Goal: Find contact information: Obtain details needed to contact an individual or organization

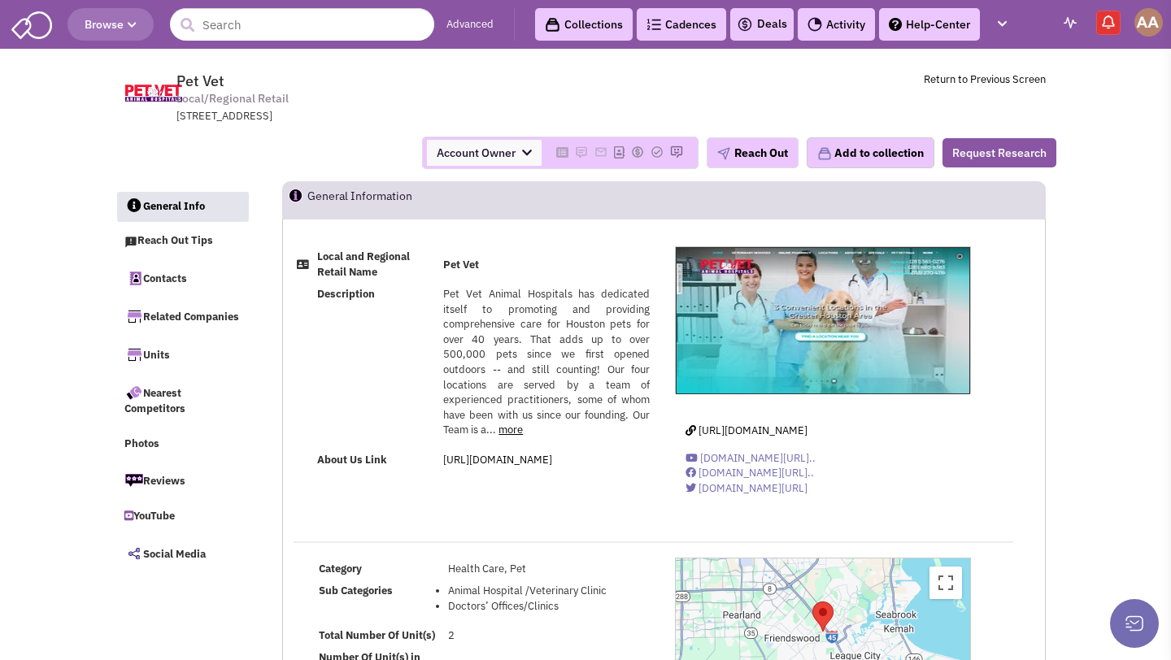
select select
click at [237, 24] on input "text" at bounding box center [302, 24] width 264 height 33
click at [341, 27] on input "veterinary" at bounding box center [302, 24] width 264 height 33
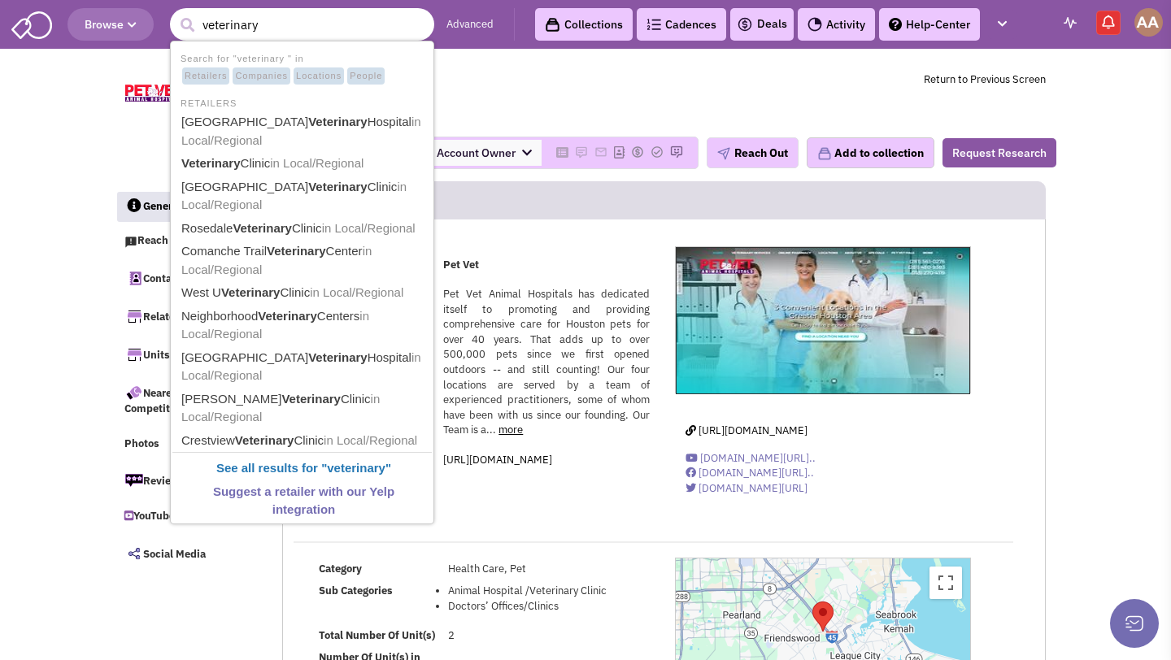
type input "veterinary"
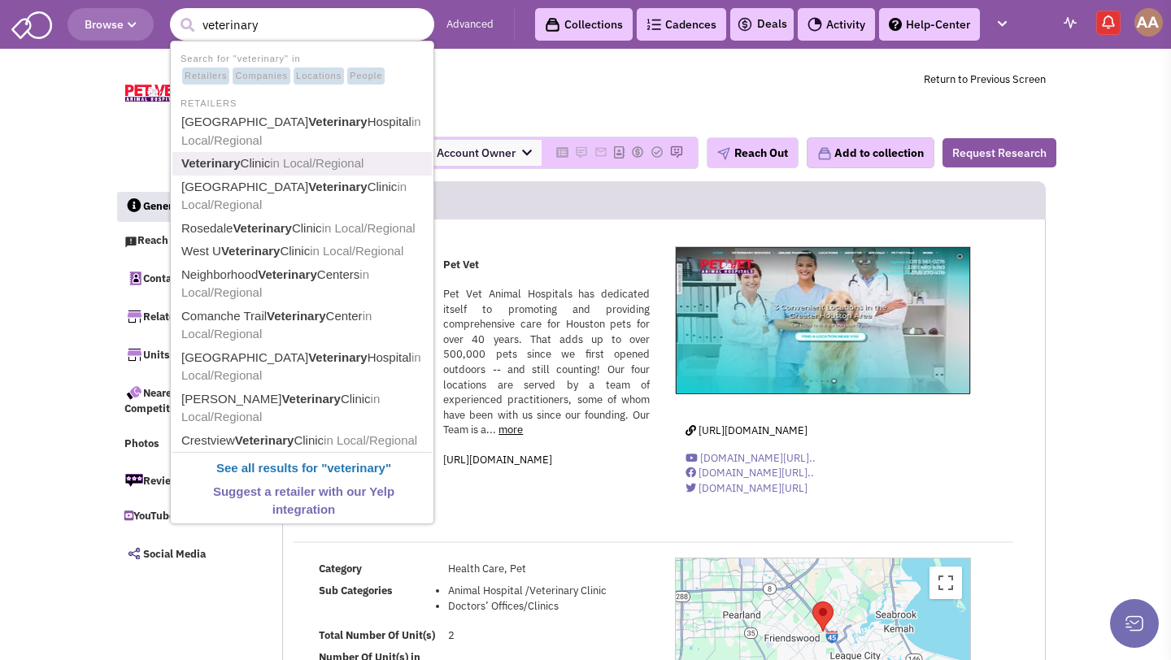
click at [319, 163] on span "in Local/Regional" at bounding box center [316, 163] width 93 height 14
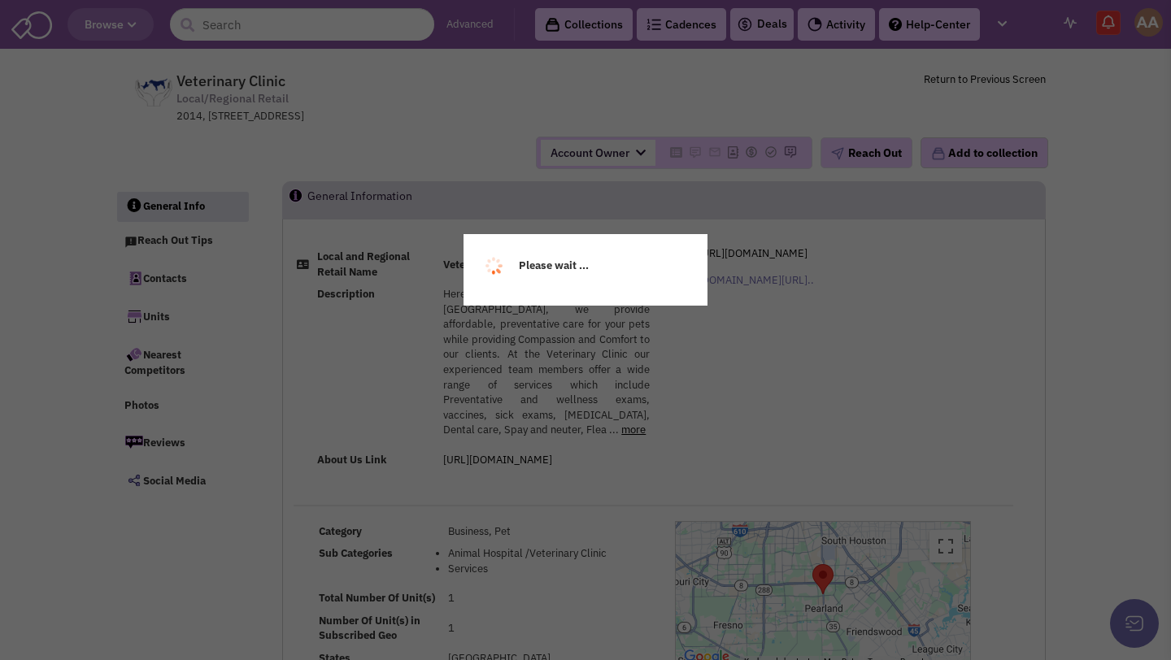
select select
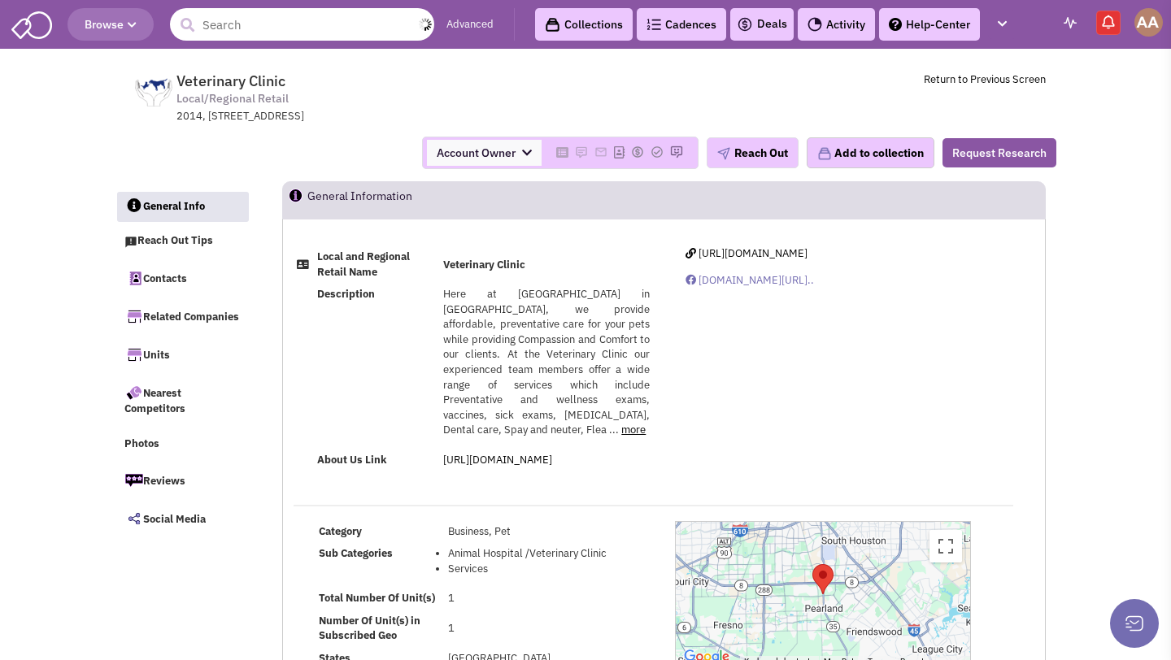
click at [247, 24] on input "text" at bounding box center [302, 24] width 264 height 33
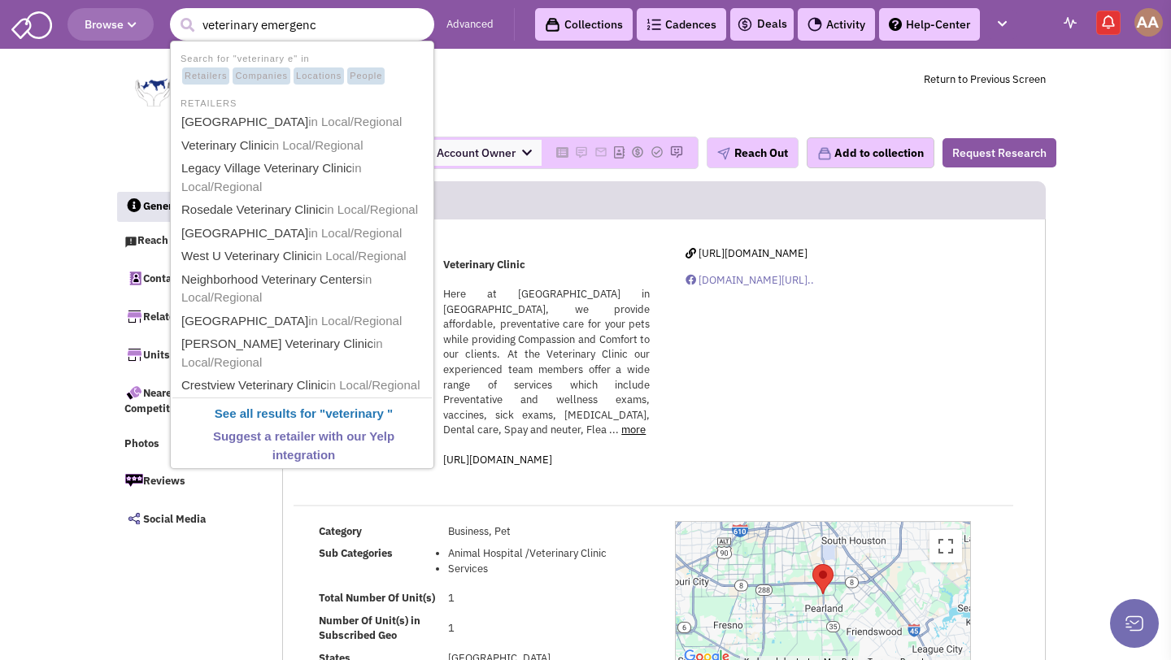
type input "veterinary emergency"
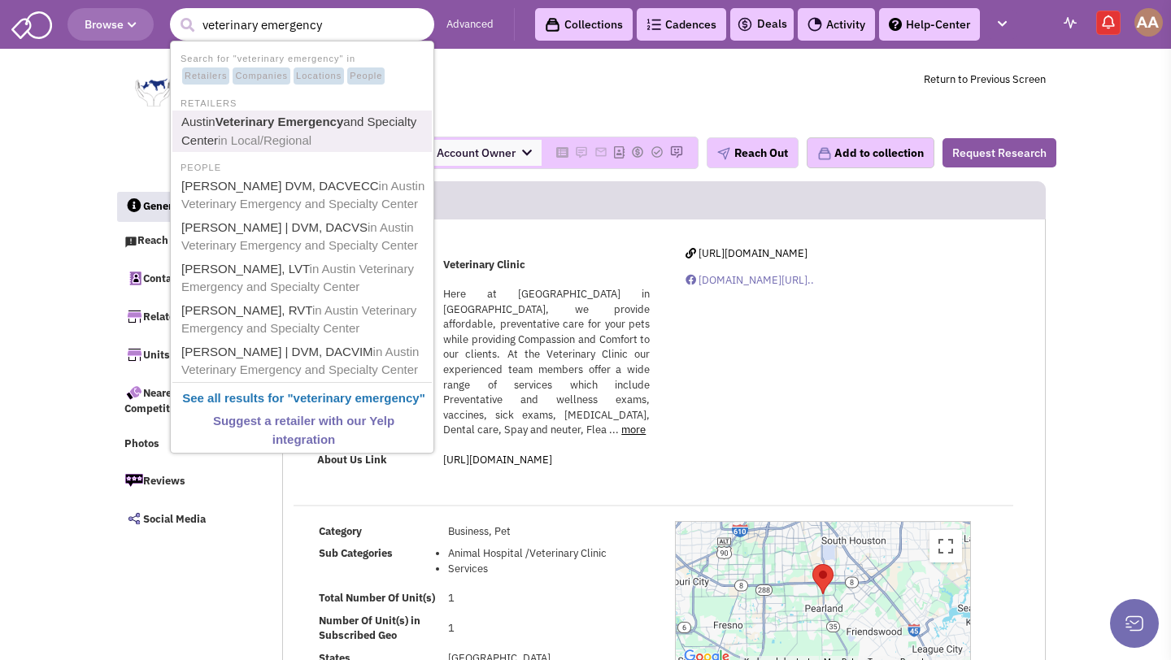
click at [265, 122] on b "Veterinary Emergency" at bounding box center [279, 122] width 128 height 14
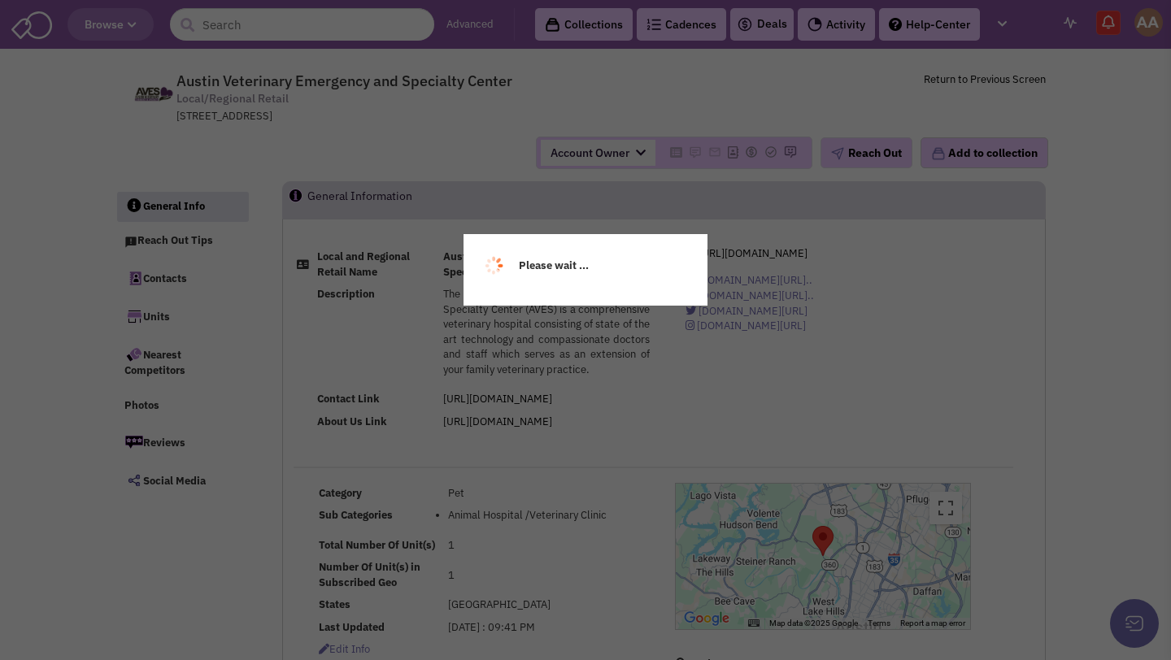
select select
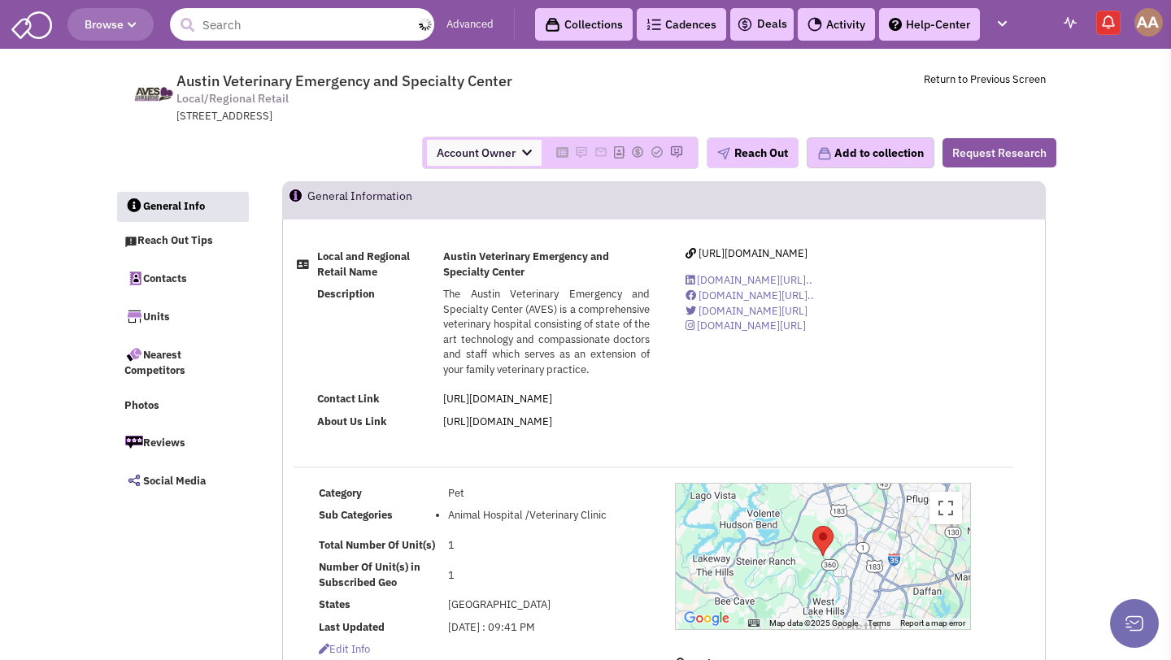
click at [334, 26] on input "text" at bounding box center [302, 24] width 264 height 33
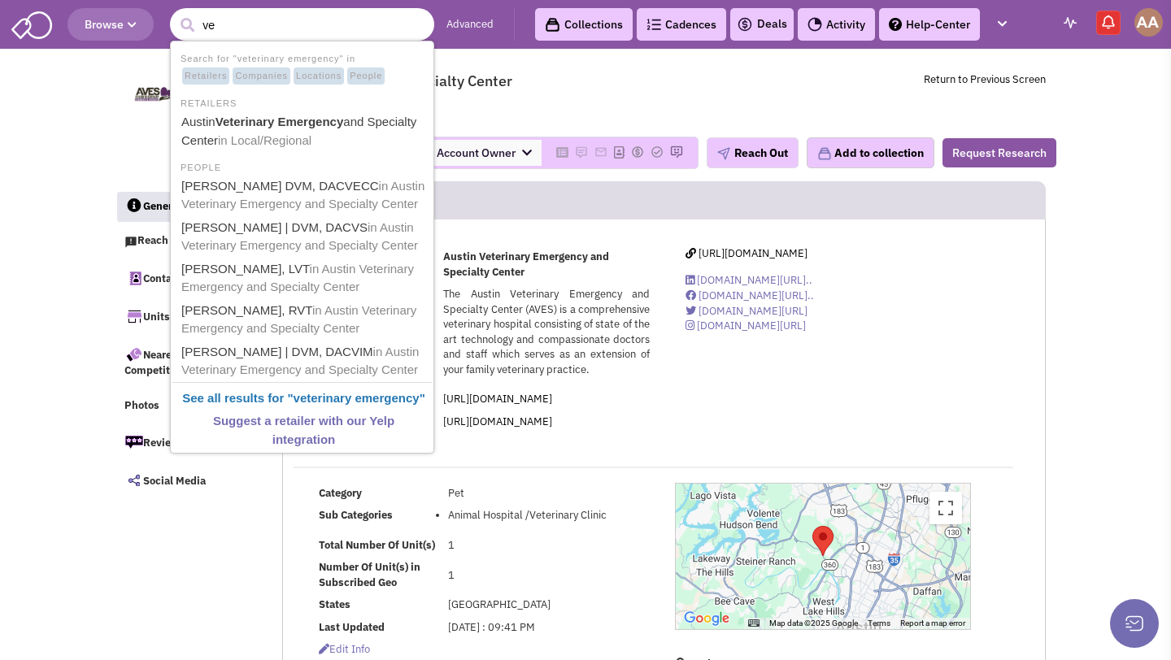
type input "v"
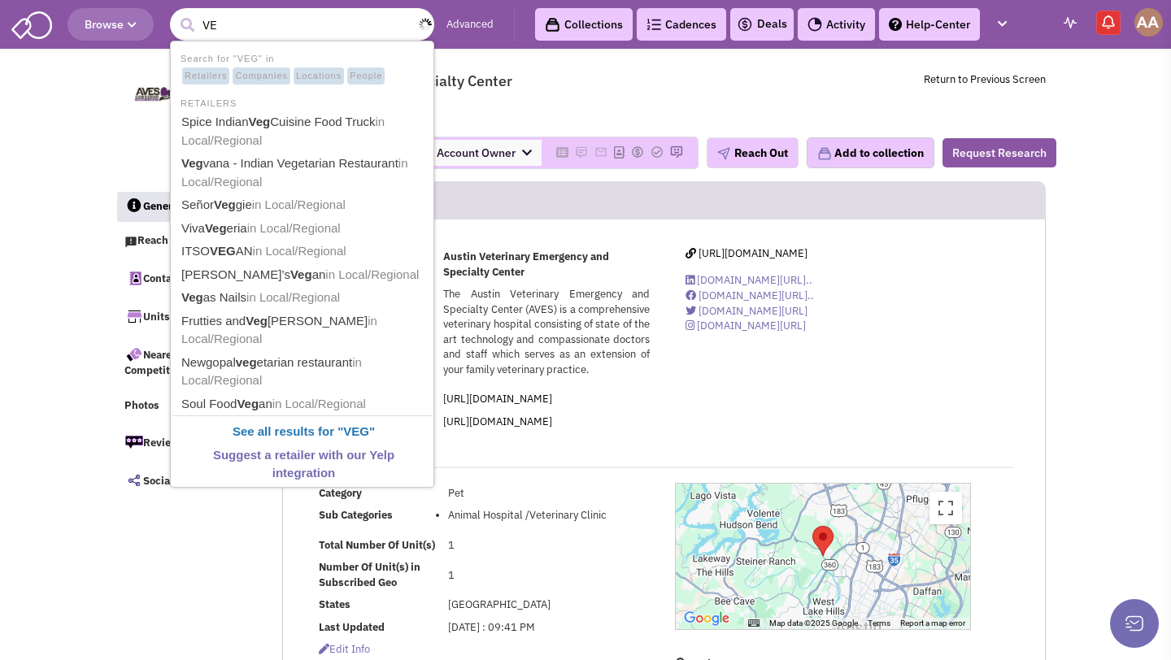
type input "V"
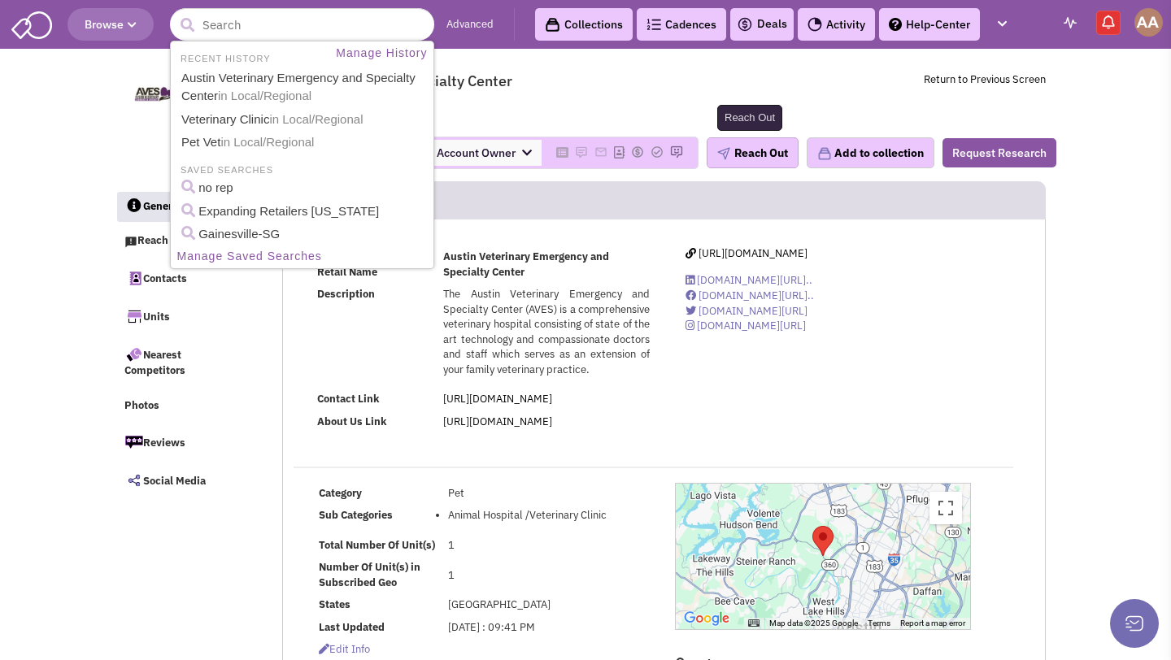
click at [753, 139] on button "Reach Out" at bounding box center [753, 152] width 92 height 31
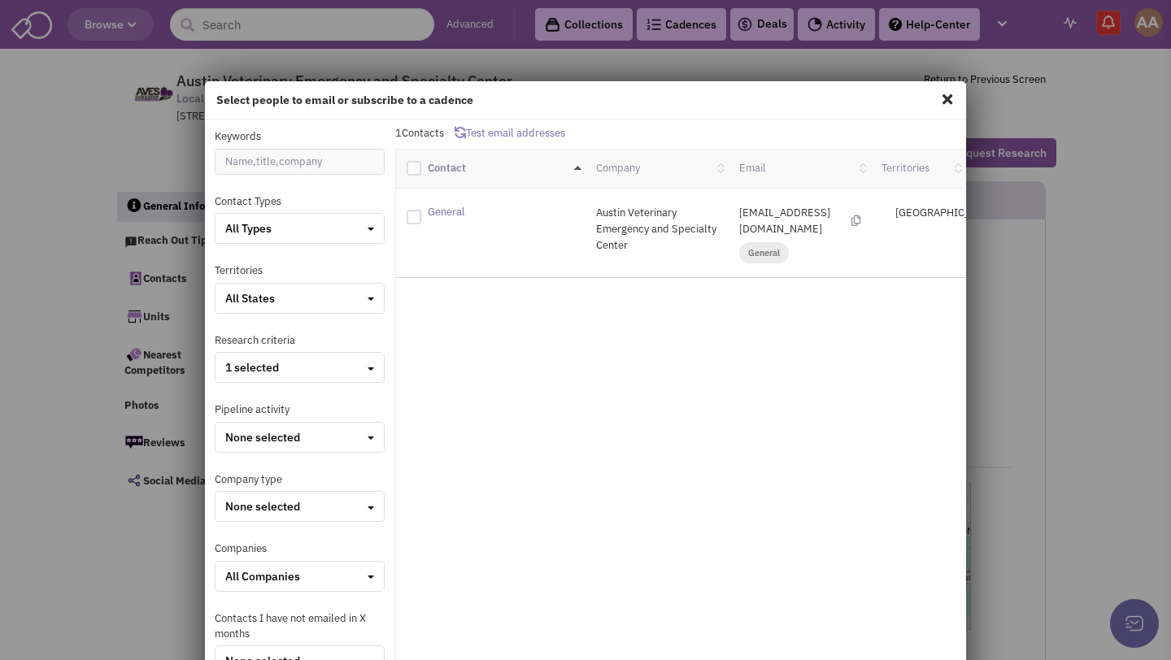
click at [958, 93] on div "Select people to email or subscribe to a cadence" at bounding box center [585, 100] width 761 height 38
click at [951, 93] on span at bounding box center [947, 99] width 21 height 26
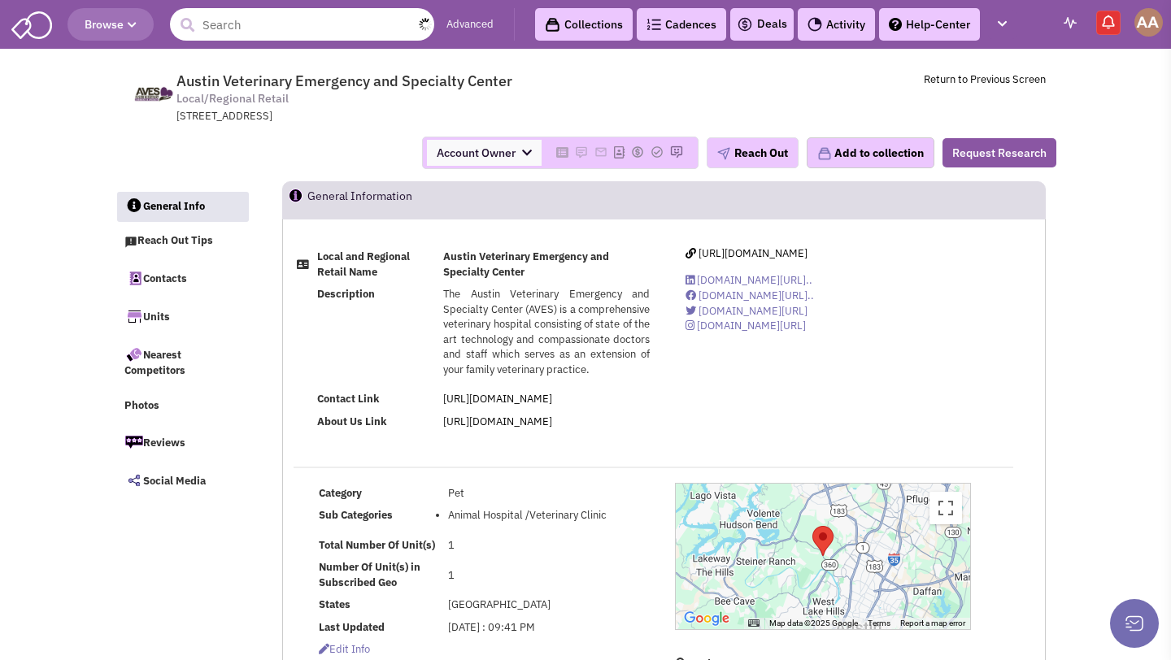
click at [328, 33] on input "text" at bounding box center [302, 24] width 264 height 33
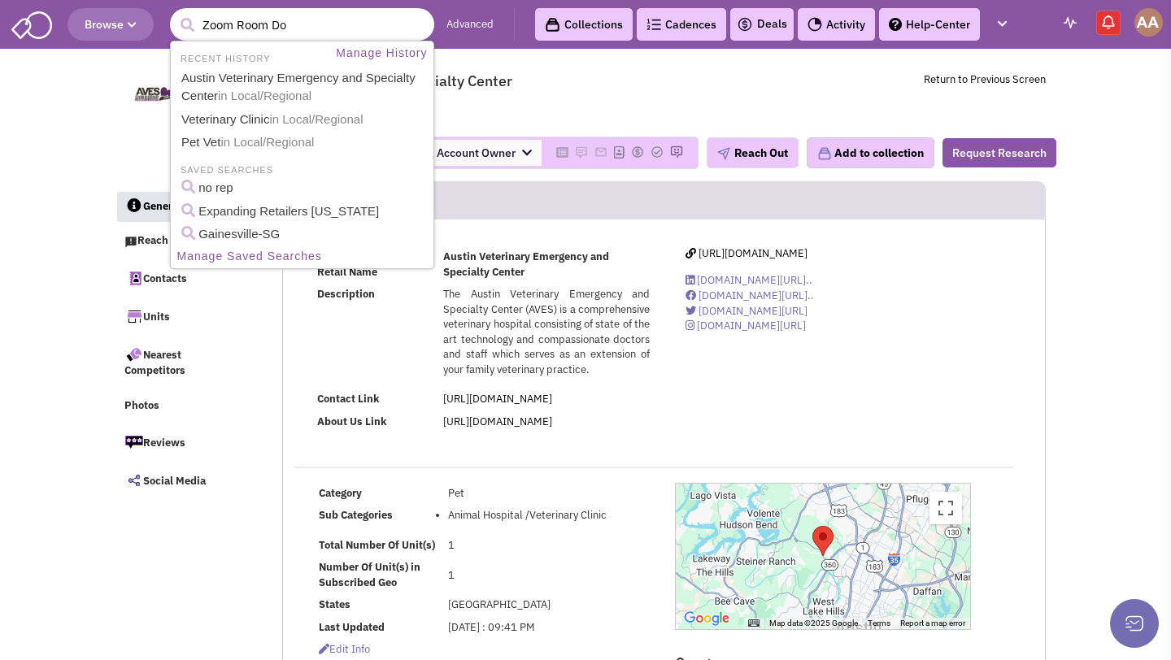
type input "Zoom Room Dog"
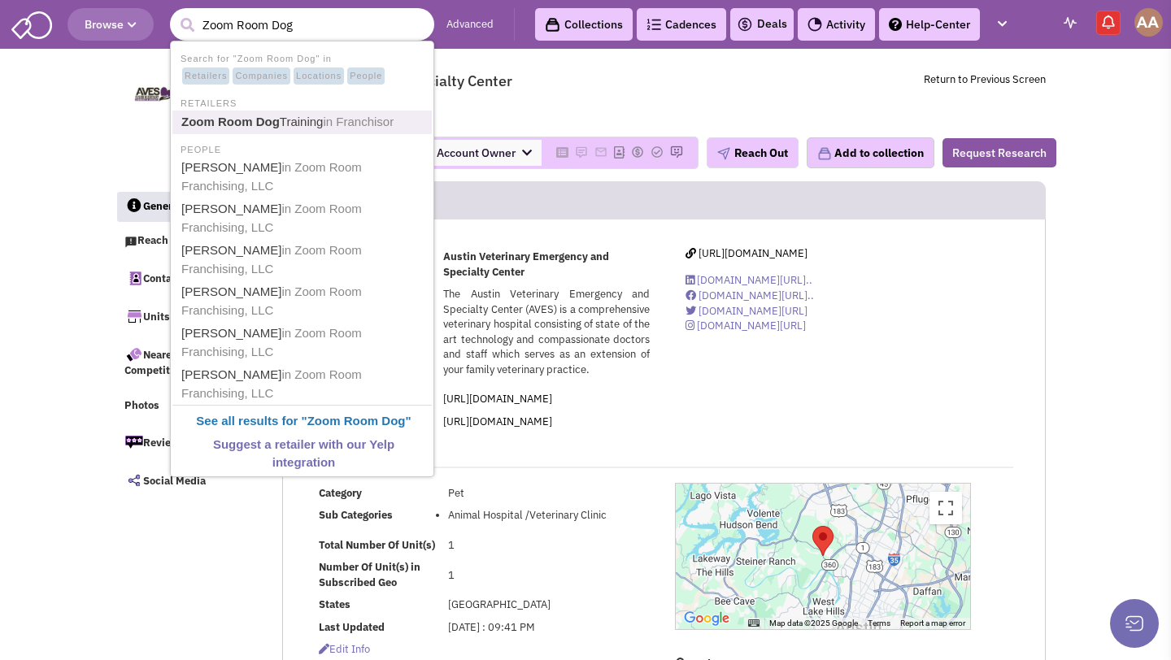
click at [306, 115] on link "Zoom Room Dog Training in Franchisor" at bounding box center [303, 122] width 254 height 22
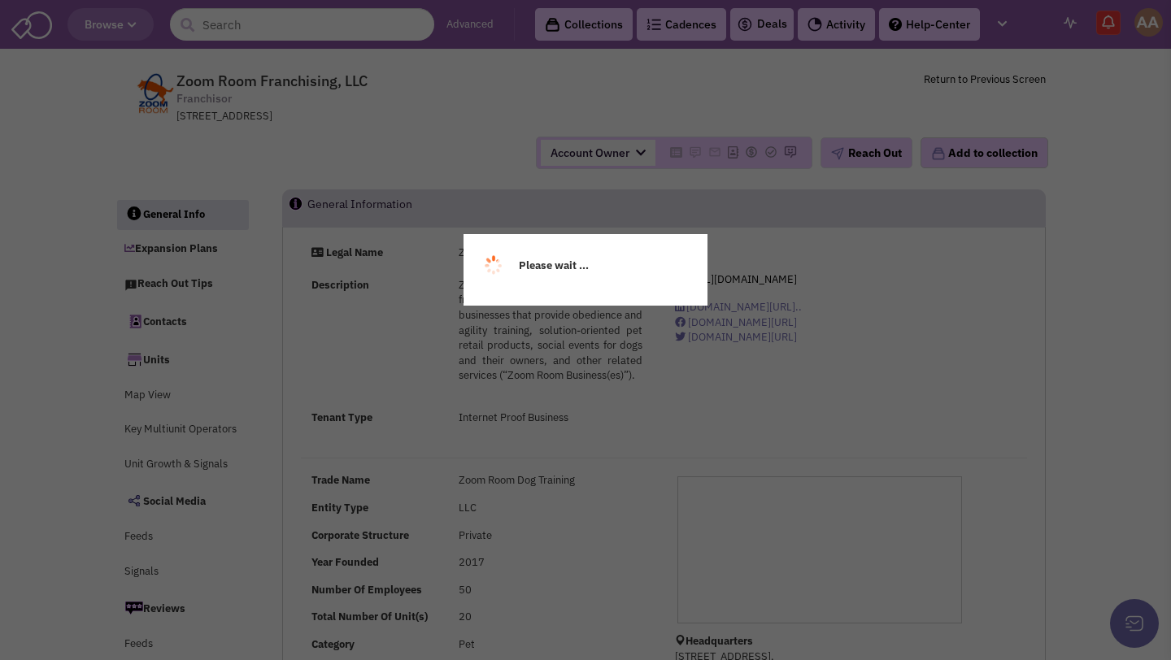
select select
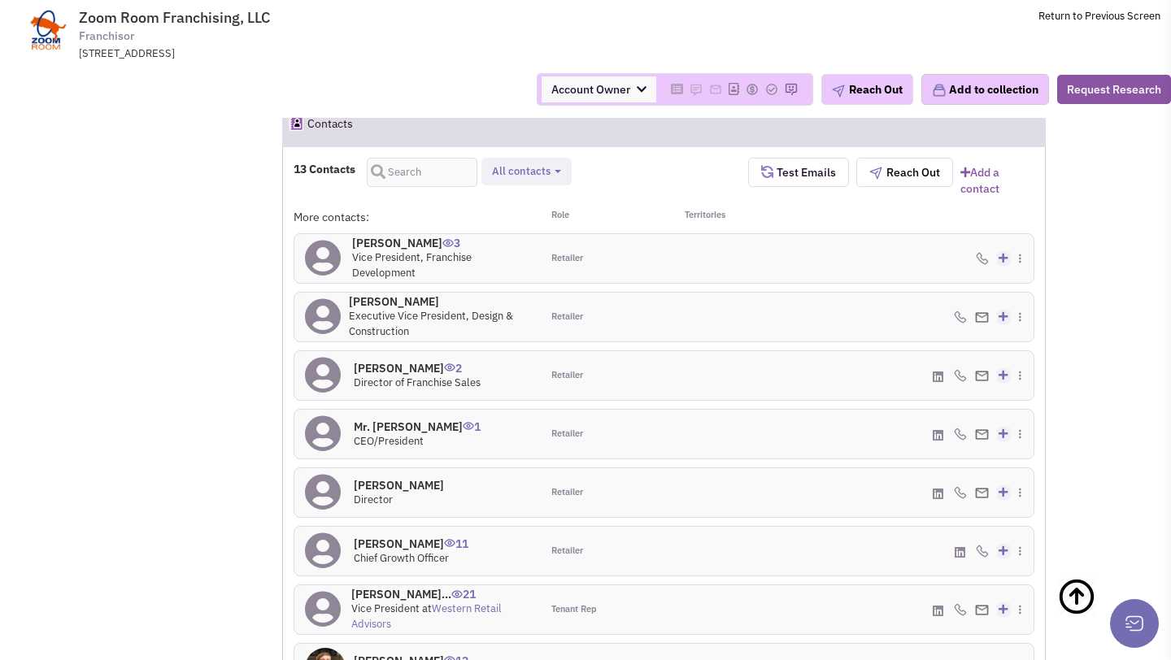
scroll to position [1238, 0]
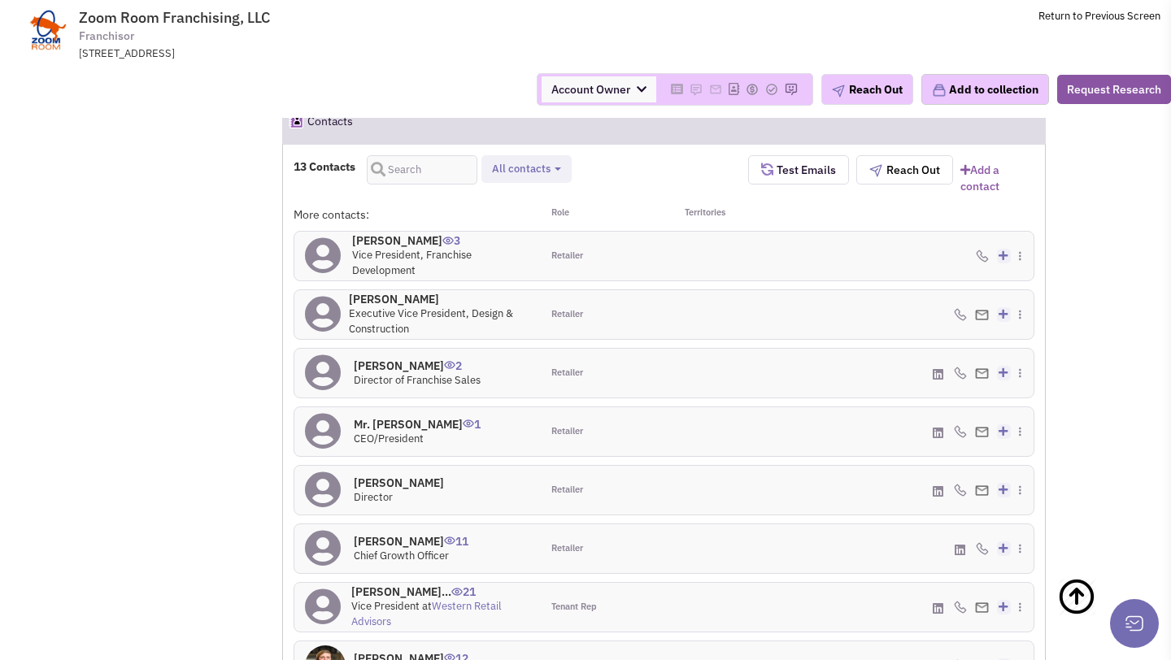
click at [365, 248] on h4 "Matt Collins 3" at bounding box center [441, 240] width 178 height 15
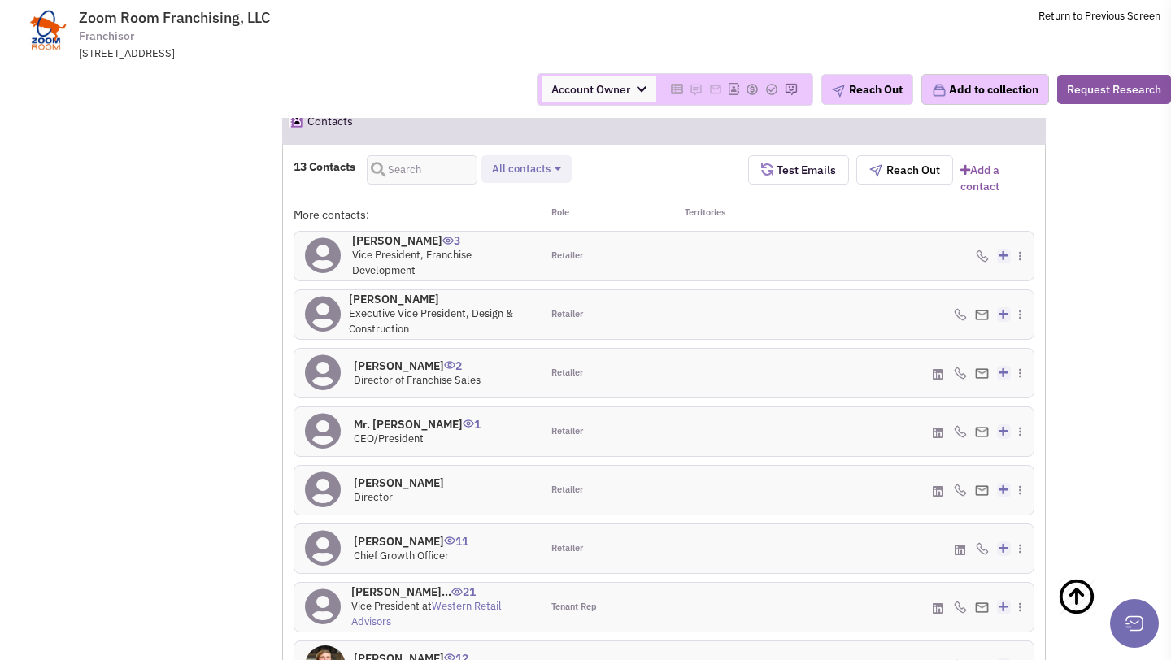
click at [402, 307] on h4 "Herbert Heiserman 0" at bounding box center [439, 299] width 181 height 15
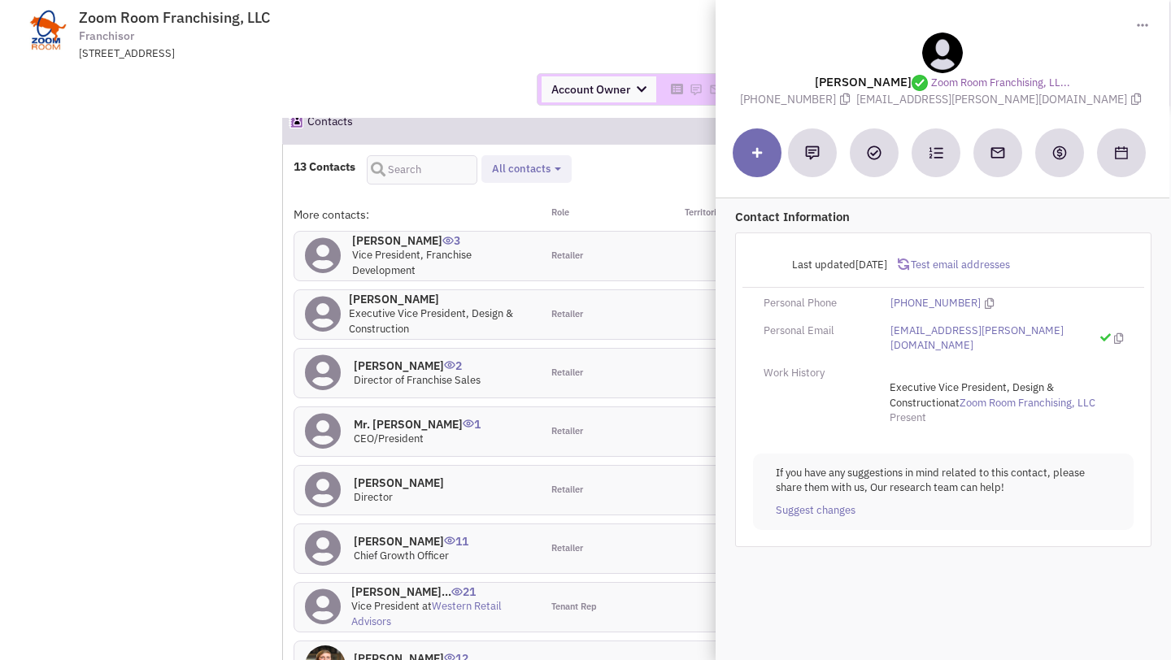
click at [298, 315] on div "Herbert Heiserman 0 Executive Vice President, Design & Construction" at bounding box center [417, 314] width 246 height 49
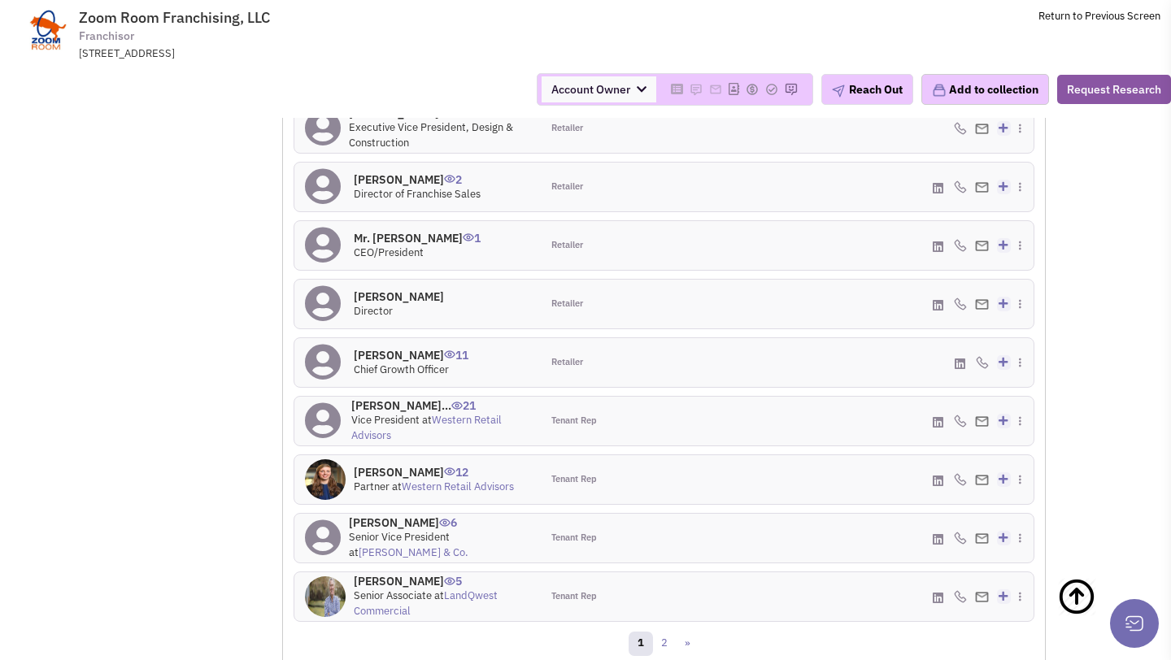
scroll to position [1423, 0]
click at [400, 247] on h4 "Mr. Mark Van Wye 1" at bounding box center [417, 240] width 127 height 15
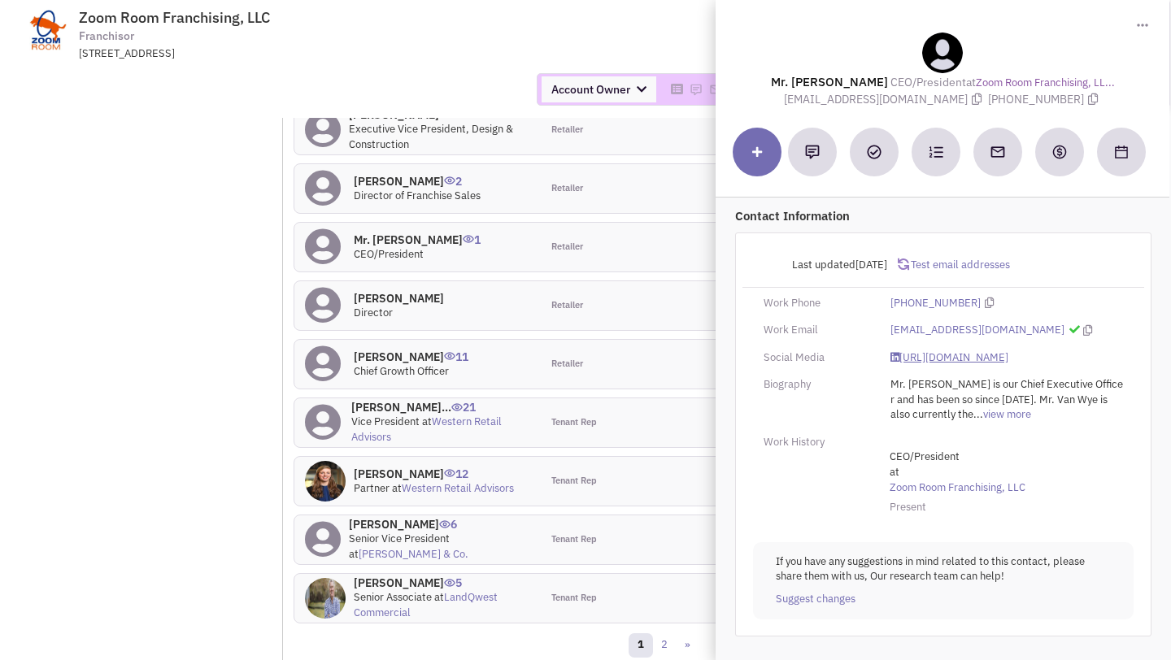
click at [964, 358] on link "https://www.linkedin.com/in/zoomroom" at bounding box center [949, 357] width 118 height 15
drag, startPoint x: 795, startPoint y: 102, endPoint x: 959, endPoint y: 104, distance: 164.3
click at [959, 104] on span "mvanwye@zoomroomonline.com" at bounding box center [886, 99] width 204 height 15
copy span "mvanwye@zoomroomonline.com"
click at [613, 42] on td "Zoom Room Franchising, LLC Franchisor 11836 Teale Street, Culver City, CA, 9023…" at bounding box center [628, 30] width 1064 height 61
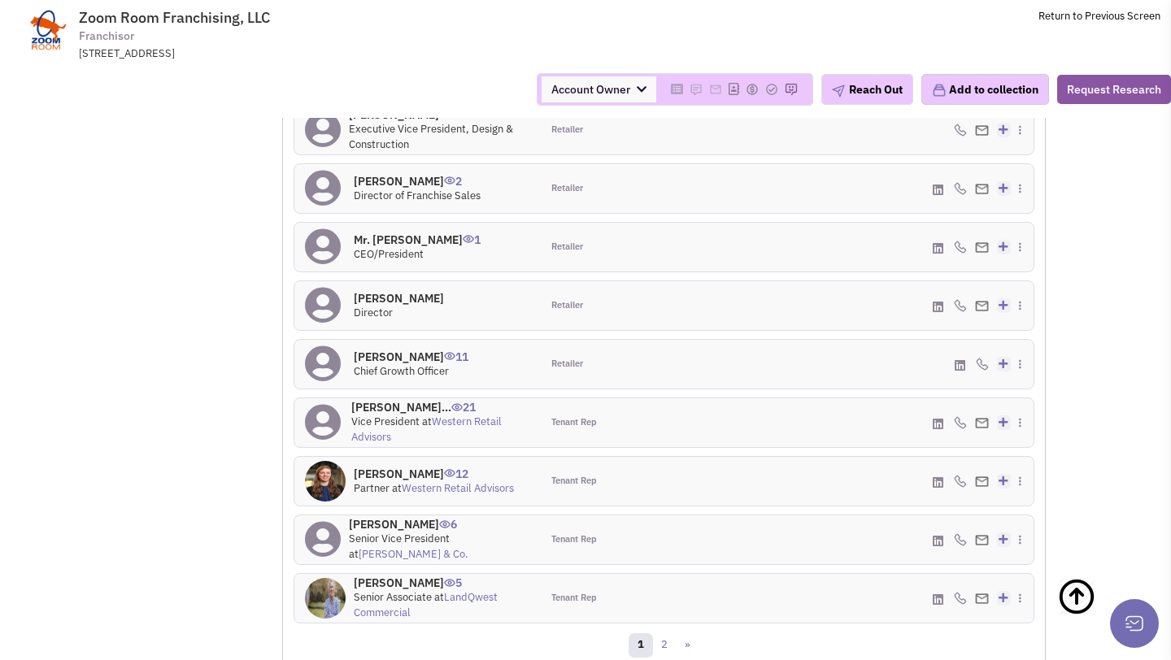
click at [424, 122] on h4 "Herbert Heiserman 0" at bounding box center [439, 114] width 181 height 15
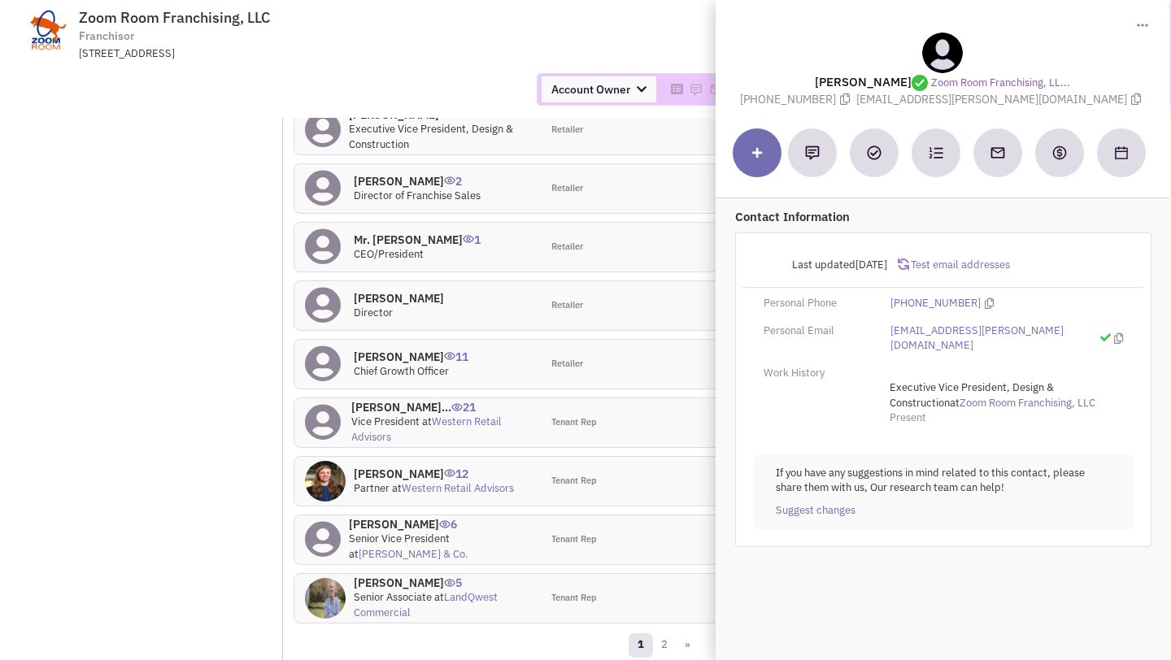
drag, startPoint x: 902, startPoint y: 101, endPoint x: 1068, endPoint y: 101, distance: 165.9
click at [1068, 101] on span "herb.heiserman@zoomroom.com" at bounding box center [1000, 99] width 289 height 15
copy span "herb.heiserman@zoomroom.com"
click at [433, 305] on h4 "Mr. Anthony Polazzi 0" at bounding box center [399, 298] width 90 height 15
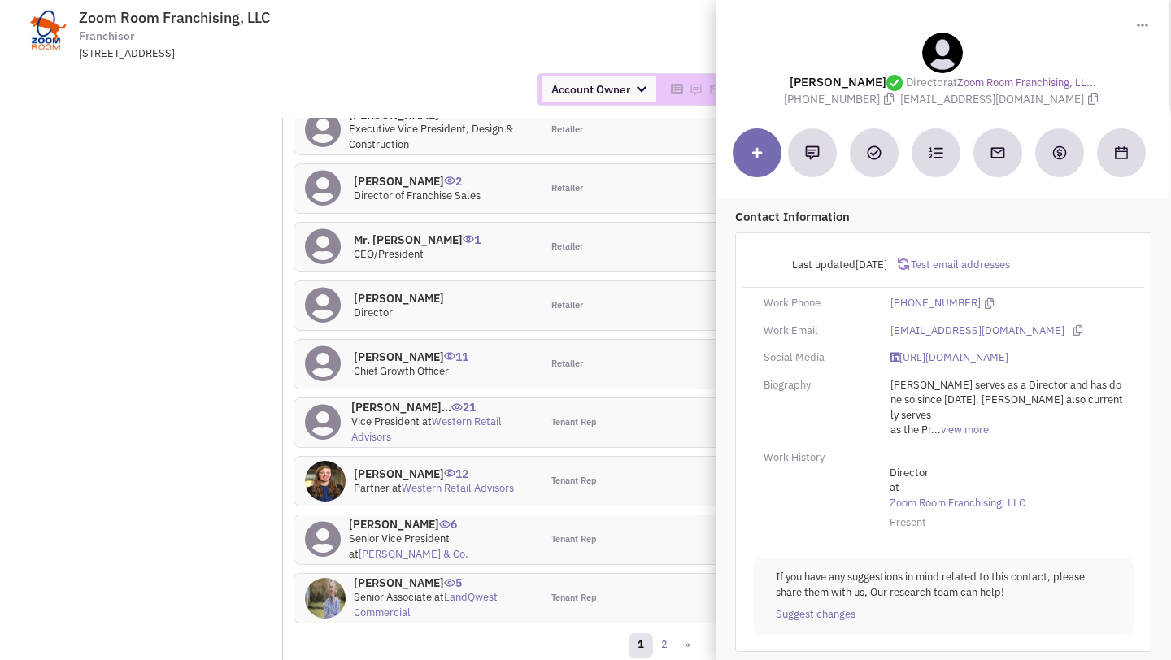
click at [407, 247] on h4 "Mr. Mark Van Wye 1" at bounding box center [417, 240] width 127 height 15
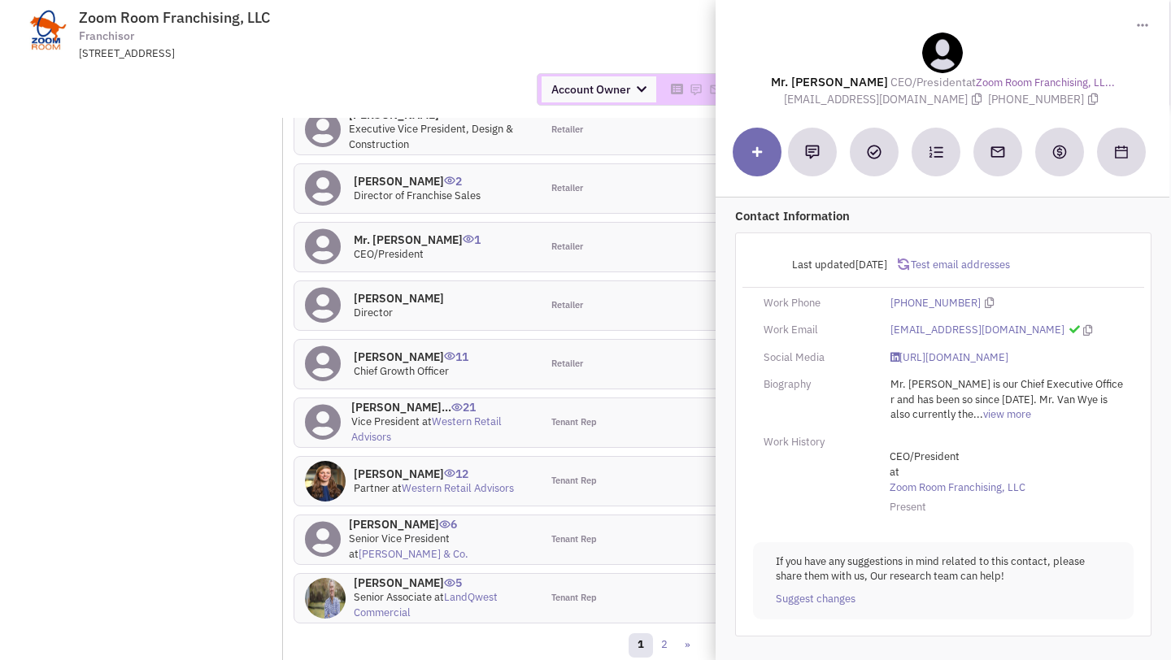
drag, startPoint x: 794, startPoint y: 100, endPoint x: 963, endPoint y: 101, distance: 168.3
click at [963, 101] on span "mvanwye@zoomroomonline.com" at bounding box center [886, 99] width 204 height 15
copy span "mvanwye@zoomroomonline.com"
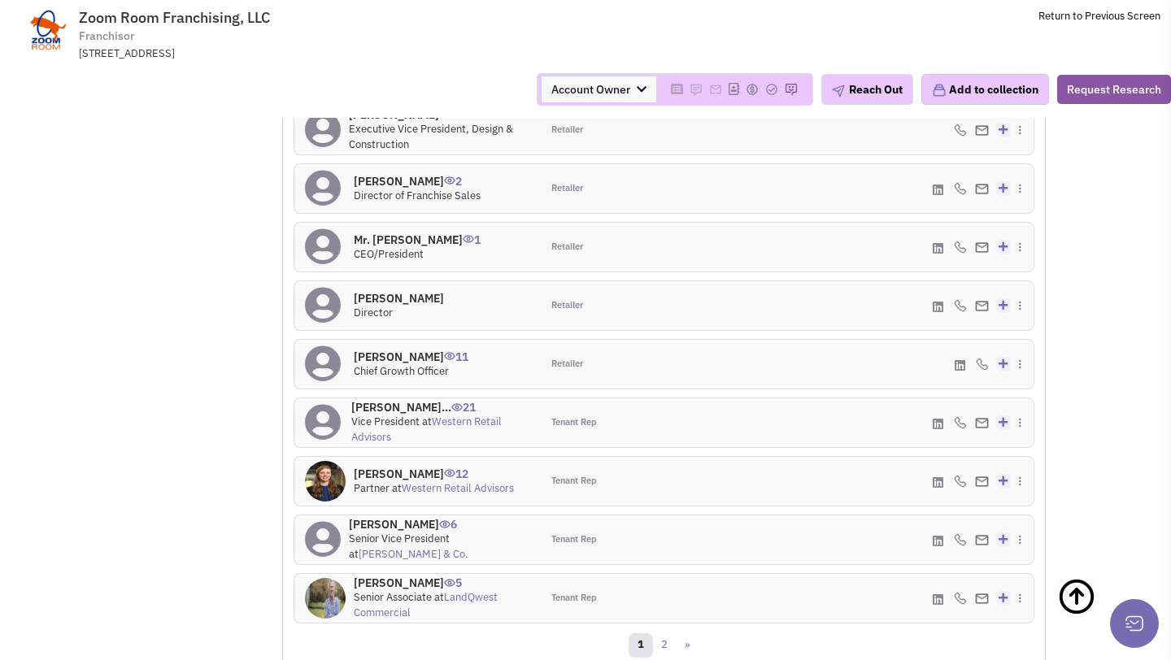
click at [413, 481] on h4 "Ms. Susan Chaplin 12" at bounding box center [434, 474] width 160 height 15
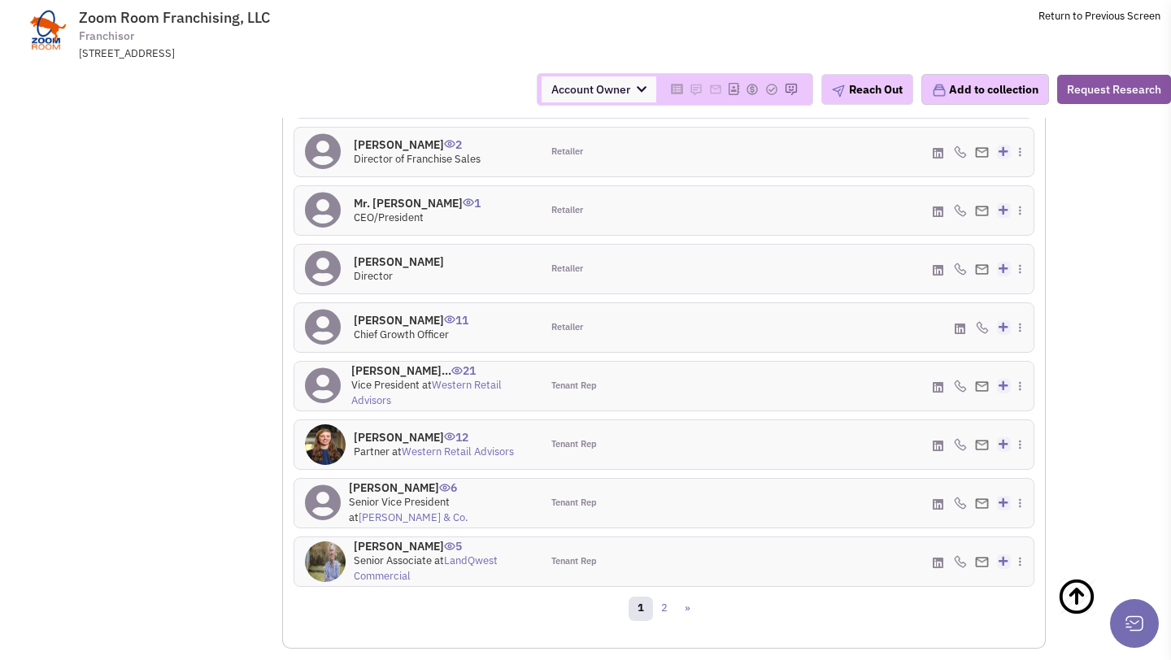
scroll to position [1491, 0]
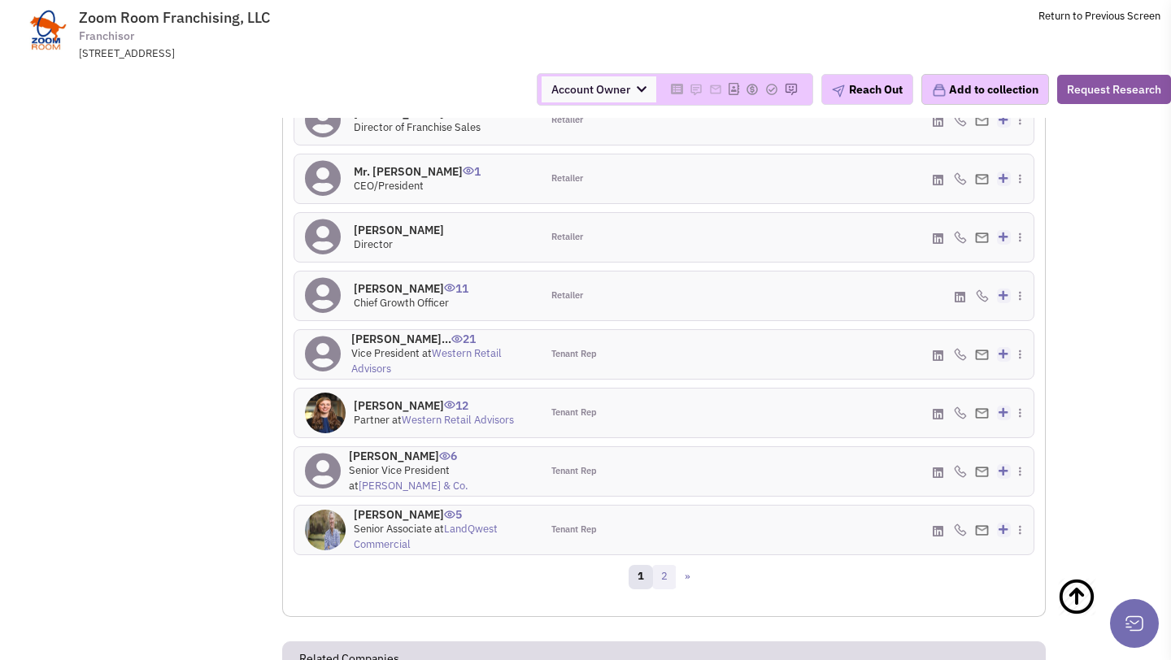
click at [668, 589] on link "2" at bounding box center [664, 577] width 24 height 24
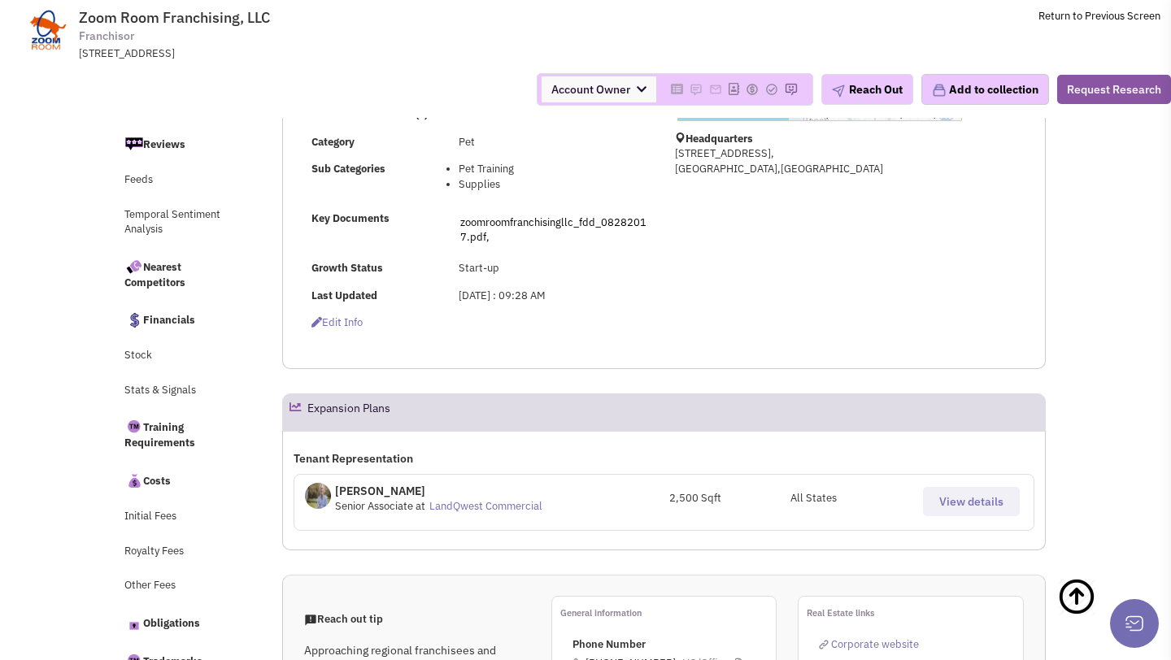
scroll to position [0, 0]
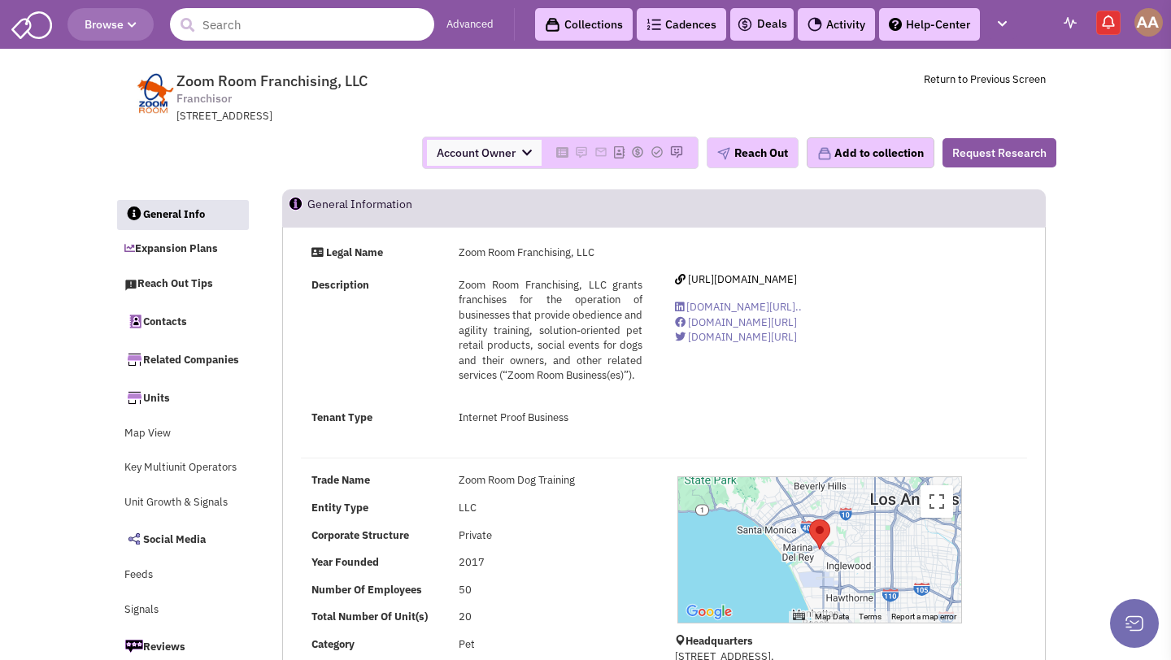
click at [288, 26] on input "text" at bounding box center [302, 24] width 264 height 33
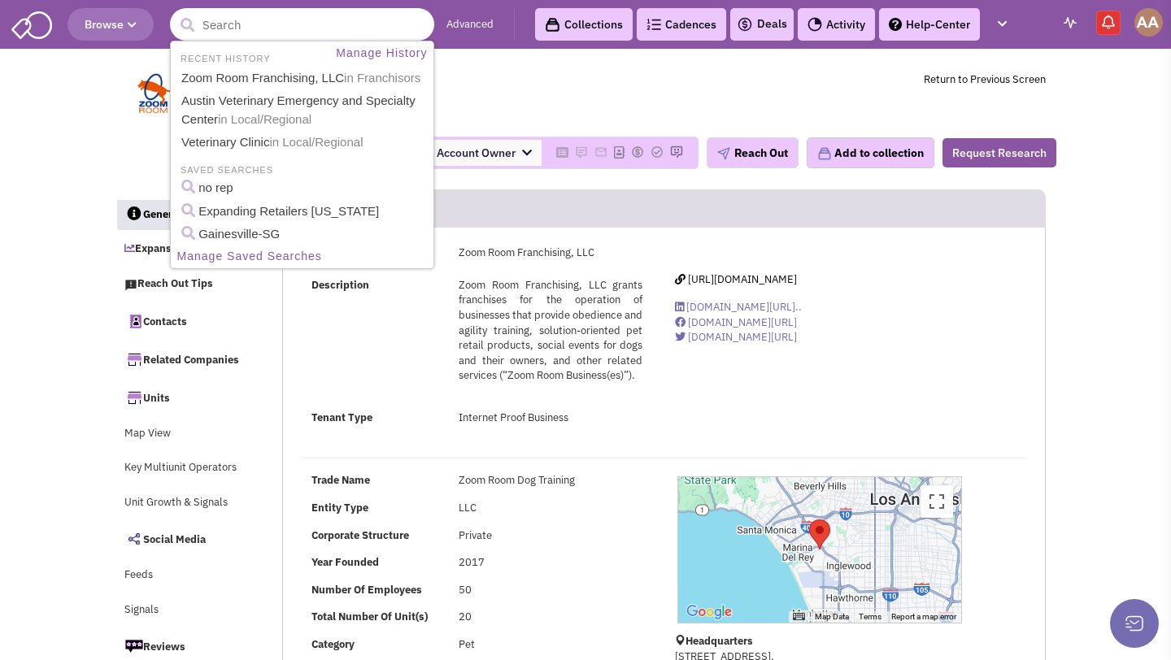
type input "X"
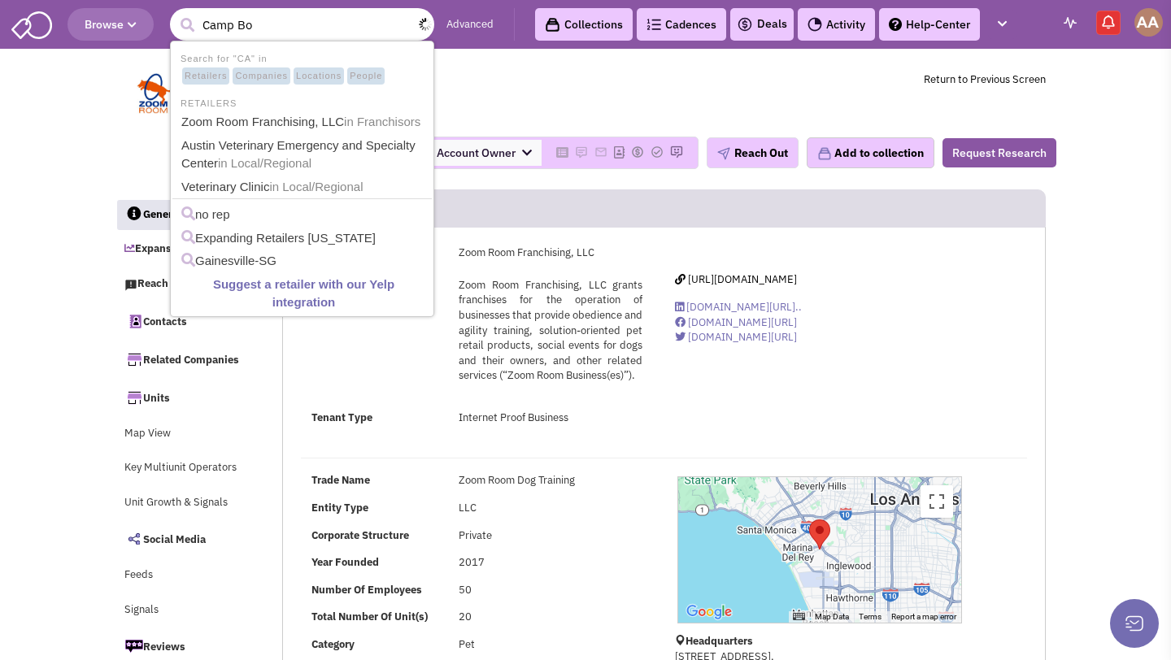
type input "Camp Bow"
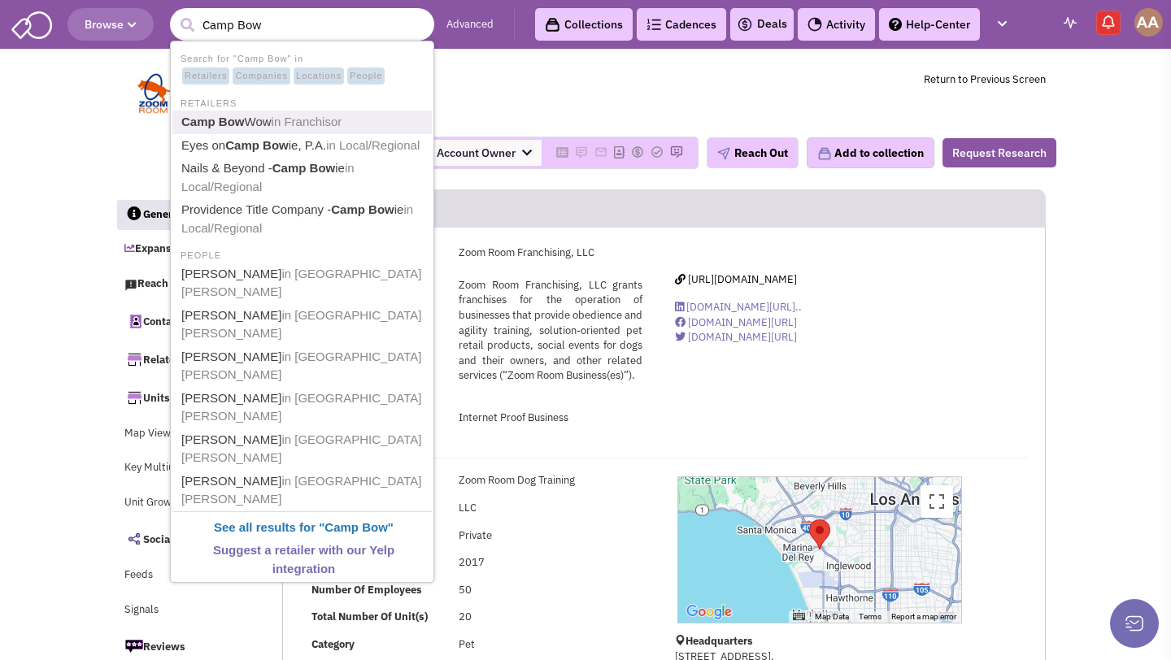
click at [284, 117] on span "in Franchisor" at bounding box center [307, 122] width 71 height 14
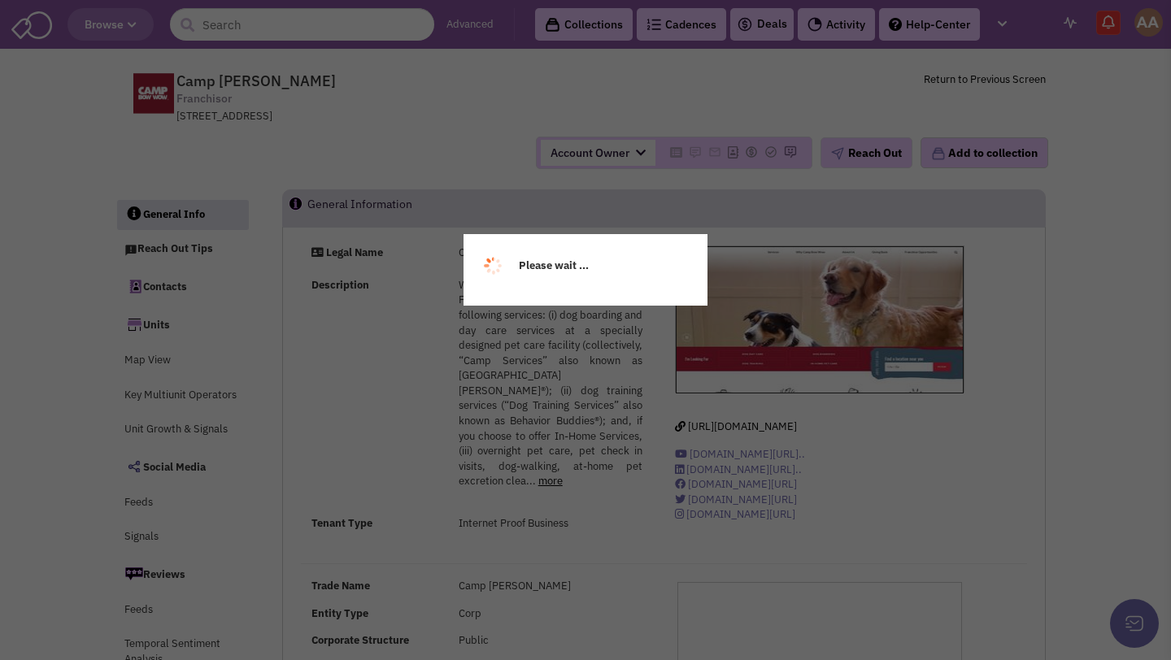
select select
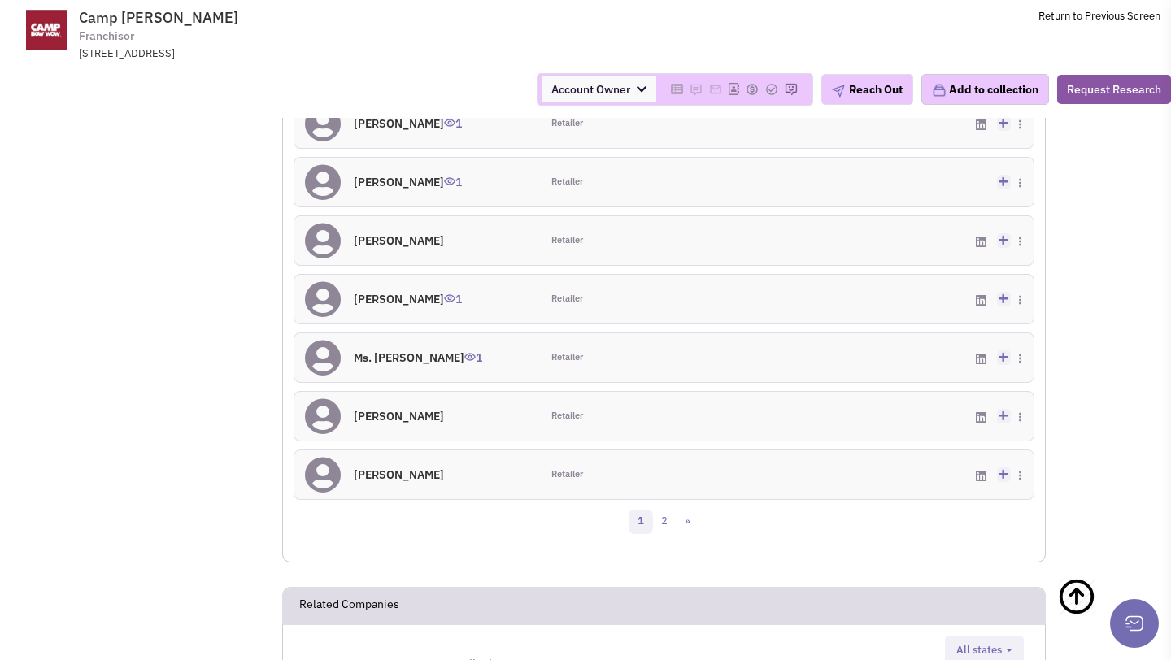
scroll to position [1594, 0]
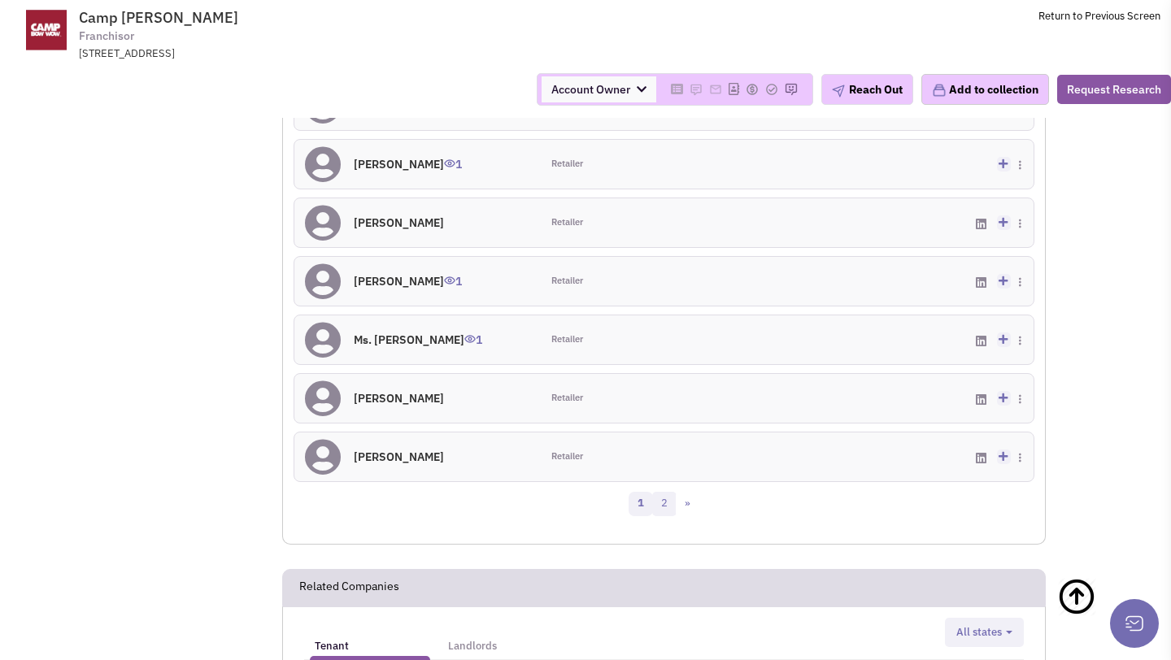
click at [660, 508] on link "2" at bounding box center [664, 504] width 24 height 24
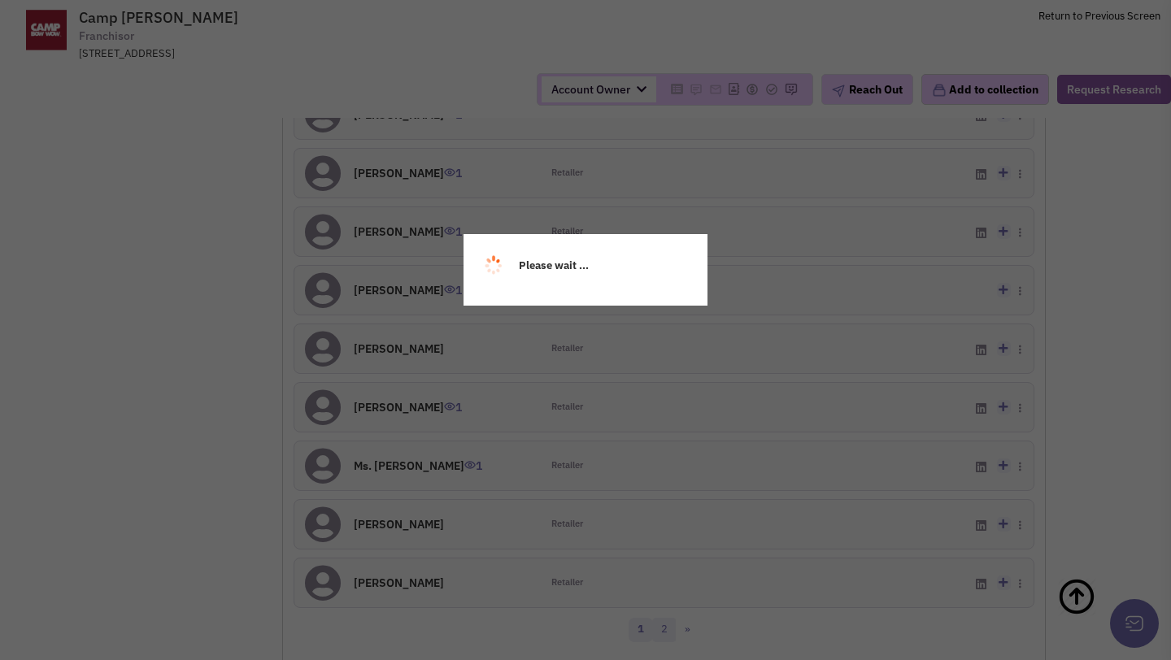
scroll to position [1468, 0]
